Goal: Task Accomplishment & Management: Use online tool/utility

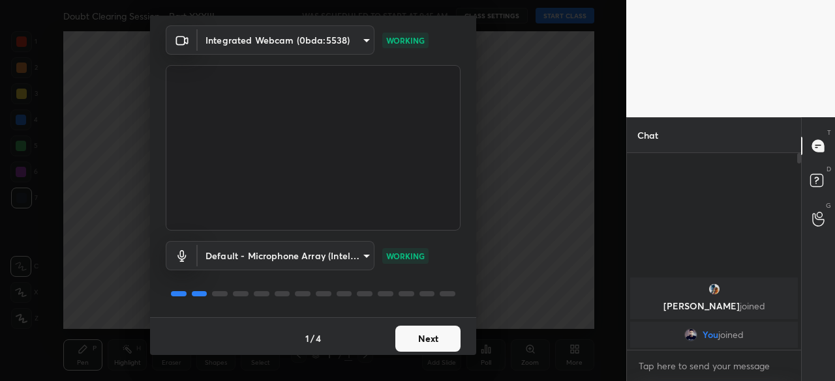
scroll to position [42, 0]
click at [420, 340] on button "Next" at bounding box center [427, 340] width 65 height 26
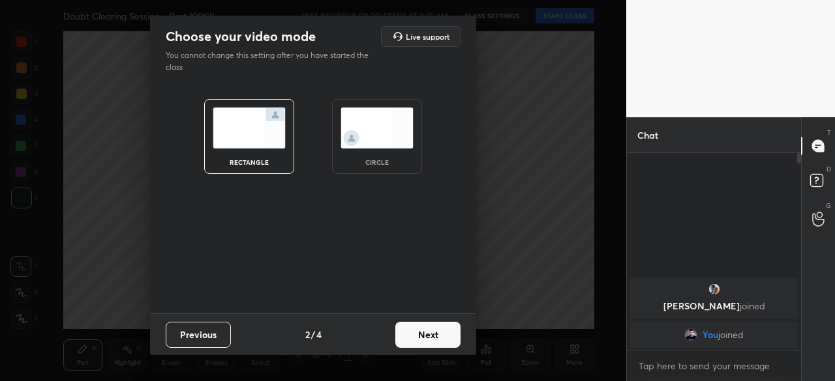
scroll to position [0, 0]
click at [352, 161] on div "circle" at bounding box center [377, 162] width 52 height 7
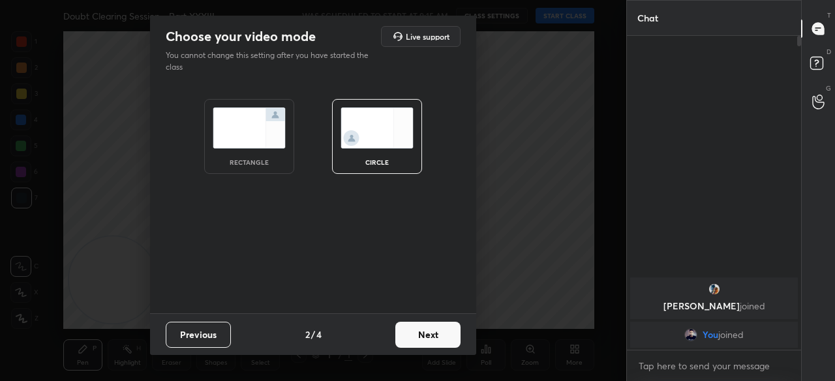
click at [430, 332] on button "Next" at bounding box center [427, 335] width 65 height 26
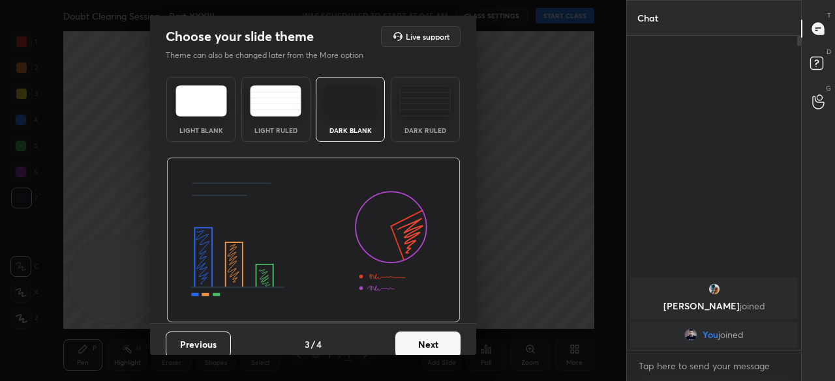
click at [434, 347] on button "Next" at bounding box center [427, 345] width 65 height 26
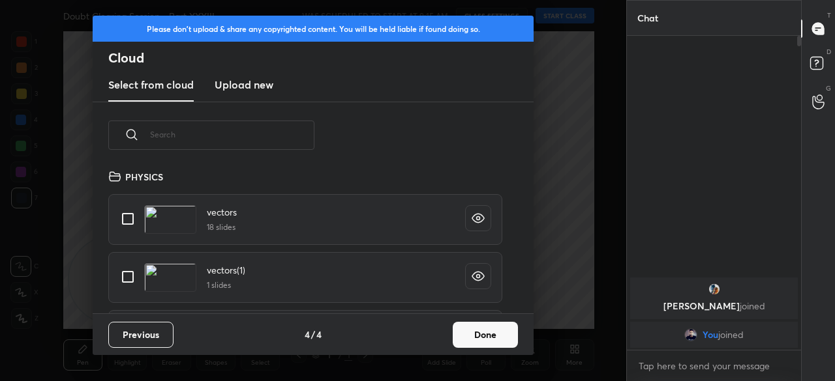
click at [488, 340] on button "Done" at bounding box center [484, 335] width 65 height 26
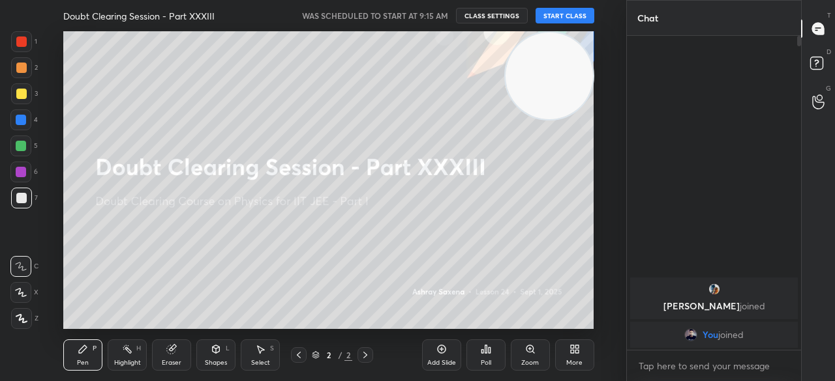
click at [563, 14] on button "START CLASS" at bounding box center [564, 16] width 59 height 16
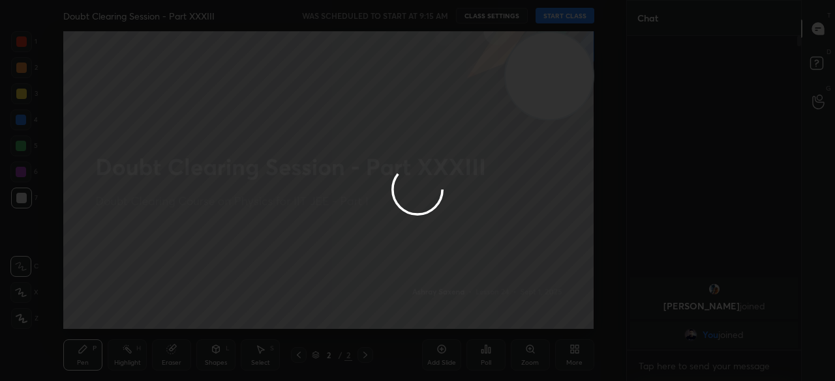
type textarea "x"
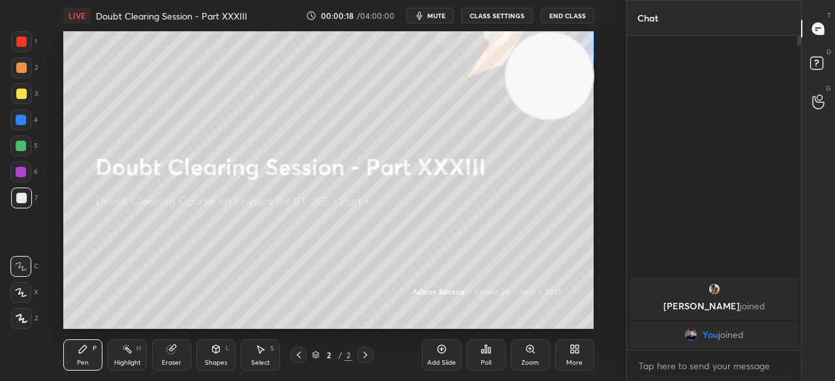
click at [557, 20] on button "End Class" at bounding box center [566, 16] width 53 height 16
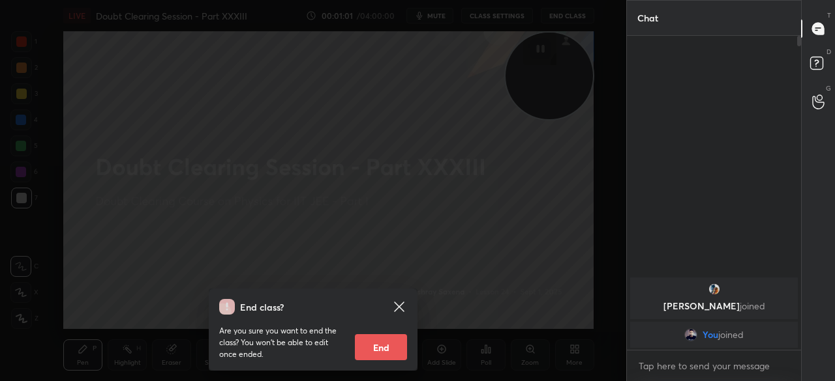
click at [402, 304] on icon at bounding box center [399, 307] width 10 height 10
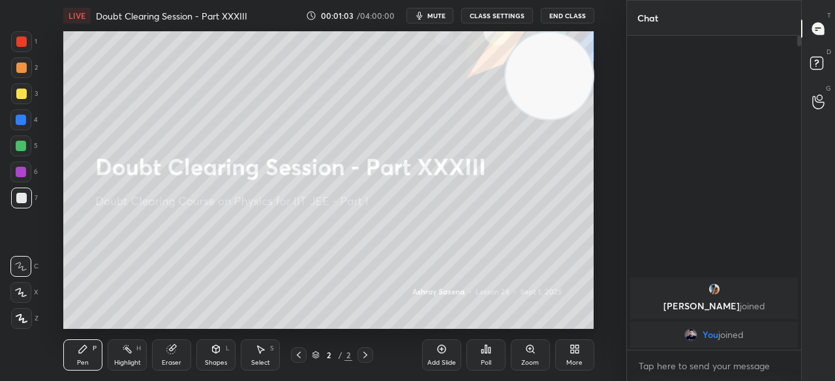
click at [436, 14] on span "mute" at bounding box center [436, 15] width 18 height 9
click at [561, 13] on button "End Class" at bounding box center [566, 16] width 53 height 16
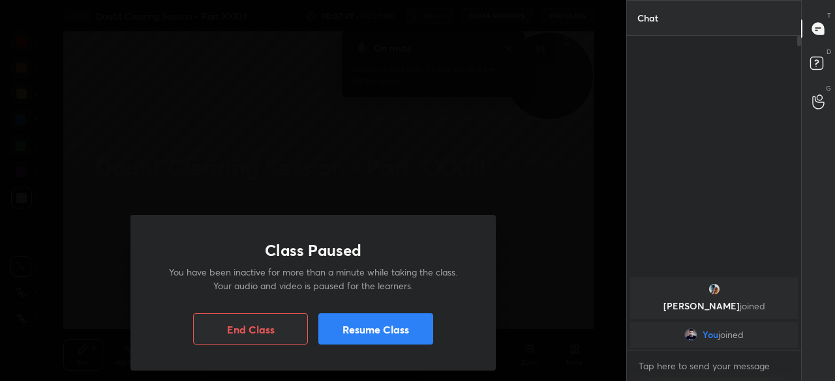
click at [344, 321] on button "Resume Class" at bounding box center [375, 329] width 115 height 31
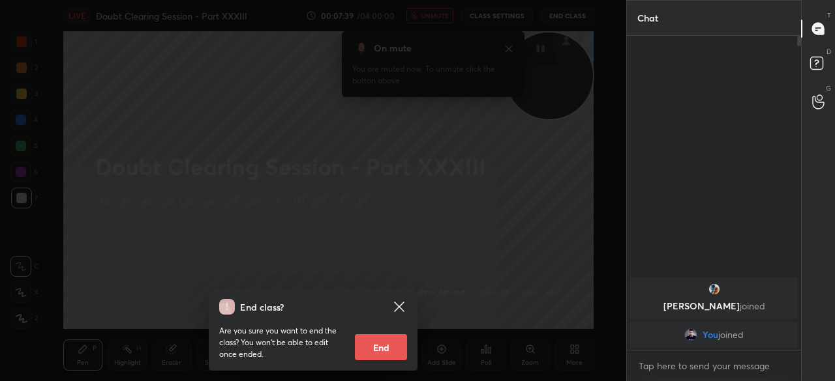
click at [400, 306] on icon at bounding box center [399, 307] width 10 height 10
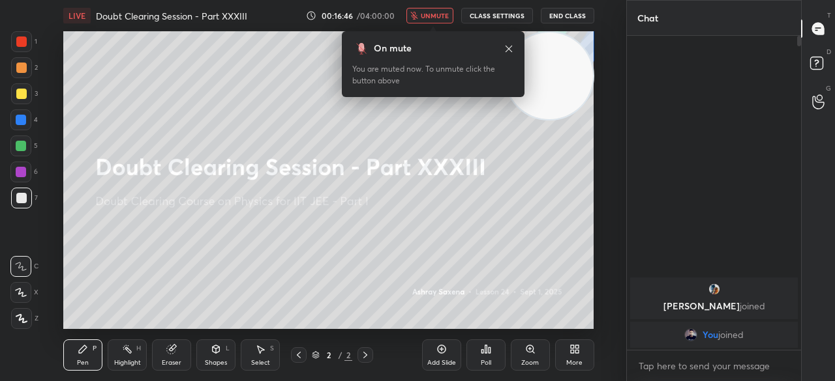
click at [21, 38] on div at bounding box center [21, 42] width 10 height 10
drag, startPoint x: 21, startPoint y: 38, endPoint x: 668, endPoint y: 3, distance: 647.7
click at [668, 3] on div "1 2 3 4 5 6 7 C X Z C X Z E E Erase all H H LIVE Doubt Clearing Session - Part …" at bounding box center [417, 190] width 835 height 381
click at [569, 11] on button "End Class" at bounding box center [566, 16] width 53 height 16
